Goal: Transaction & Acquisition: Purchase product/service

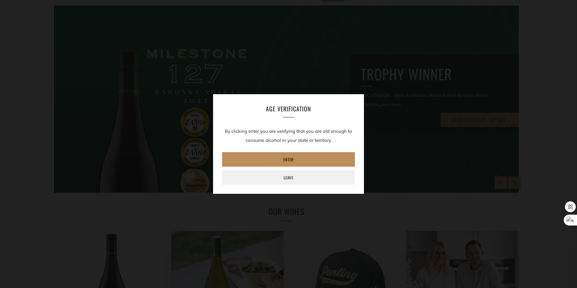
click at [286, 157] on link "Enter" at bounding box center [288, 159] width 133 height 14
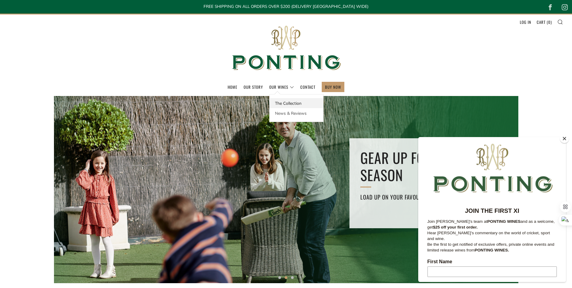
click at [290, 105] on link "The Collection" at bounding box center [297, 103] width 54 height 10
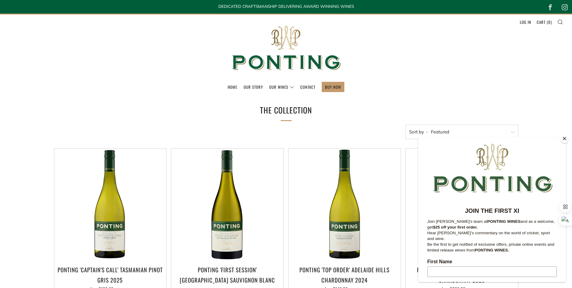
click at [566, 141] on button "Close" at bounding box center [564, 138] width 9 height 9
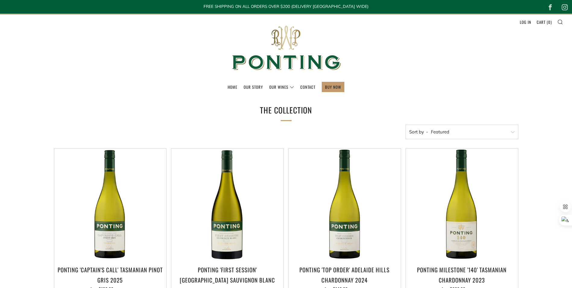
click at [509, 135] on select "Featured Best Selling Alphabetically, A-Z Alphabetically, Z-A Price, low to hig…" at bounding box center [462, 132] width 113 height 14
select select "price-descending"
click at [406, 125] on select "Featured Best Selling Alphabetically, A-Z Alphabetically, Z-A Price, low to hig…" at bounding box center [462, 132] width 113 height 14
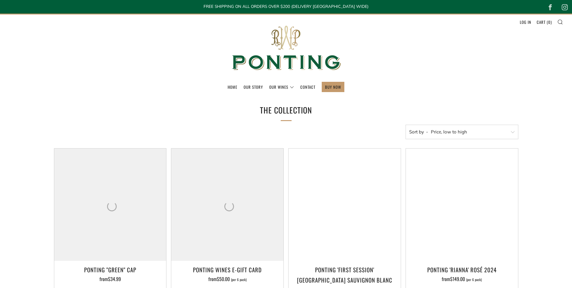
select select "price-ascending"
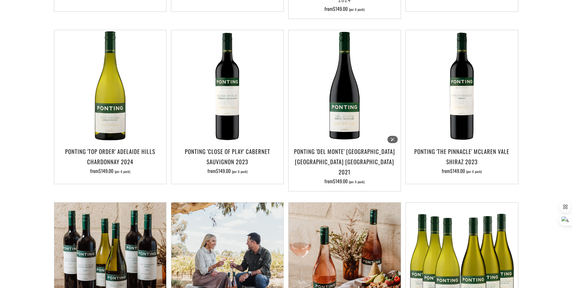
scroll to position [302, 0]
